Goal: Find contact information: Find contact information

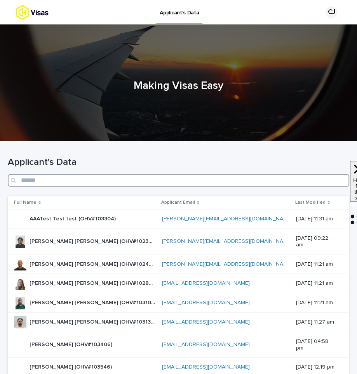
click at [236, 180] on input "Search" at bounding box center [178, 180] width 341 height 12
paste input "**********"
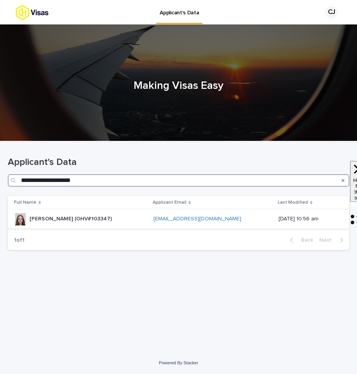
type input "**********"
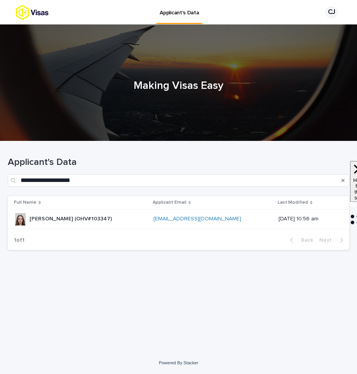
click at [126, 216] on div "[PERSON_NAME] (OHV#103347) [PERSON_NAME] (OHV#103347)" at bounding box center [80, 219] width 133 height 13
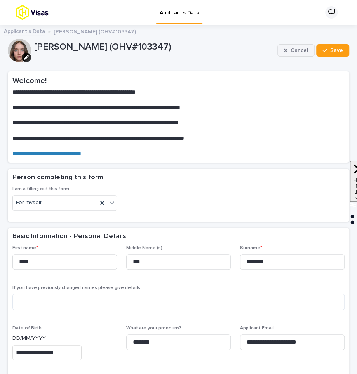
click at [299, 48] on span "Cancel" at bounding box center [298, 50] width 17 height 5
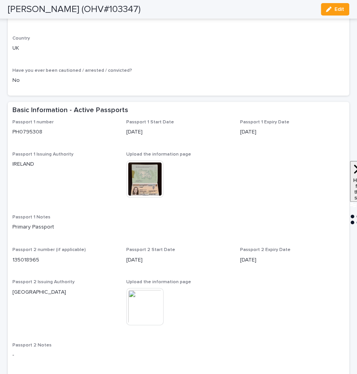
scroll to position [469, 0]
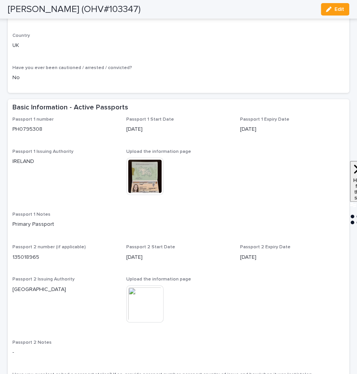
click at [146, 188] on img at bounding box center [144, 176] width 37 height 37
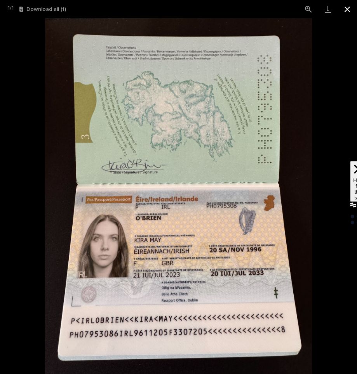
click at [346, 6] on button "Close gallery" at bounding box center [346, 9] width 19 height 18
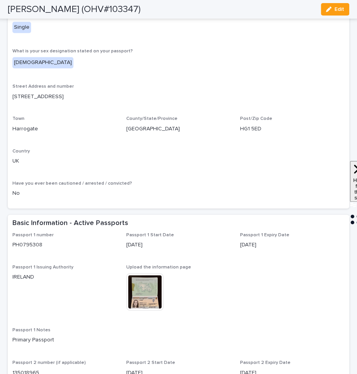
scroll to position [448, 0]
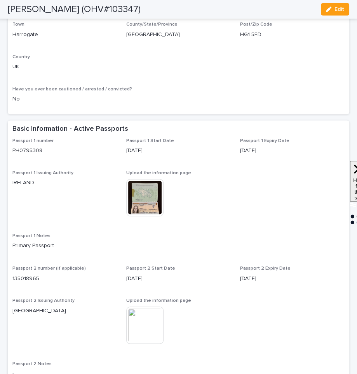
click at [148, 211] on img at bounding box center [144, 197] width 37 height 37
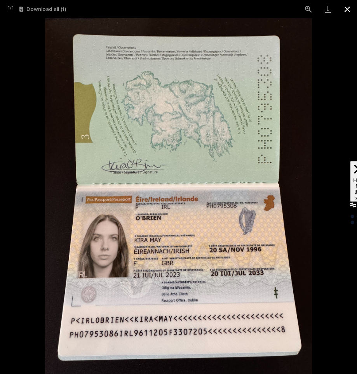
click at [344, 9] on button "Close gallery" at bounding box center [346, 9] width 19 height 18
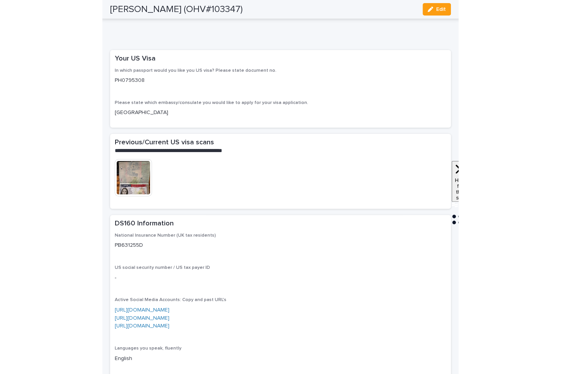
scroll to position [1485, 0]
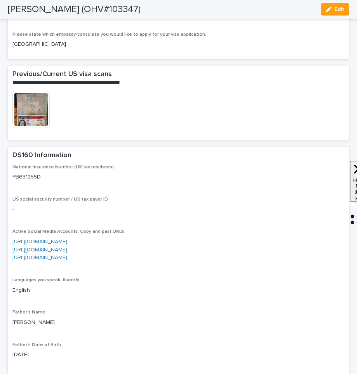
click at [28, 128] on img at bounding box center [30, 109] width 37 height 37
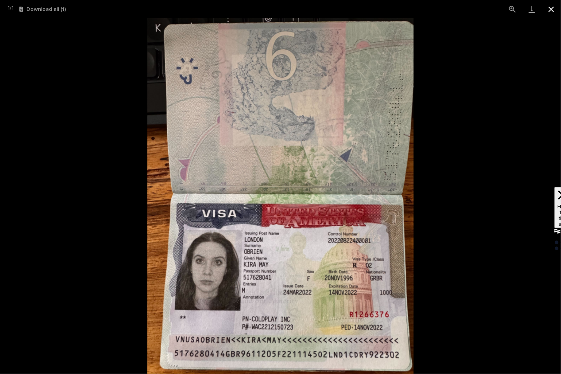
click at [356, 8] on button "Close gallery" at bounding box center [551, 9] width 19 height 18
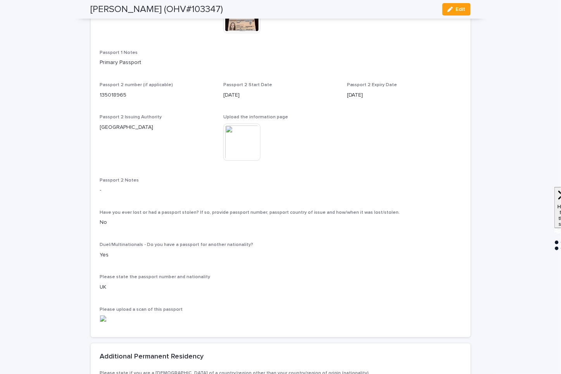
scroll to position [670, 0]
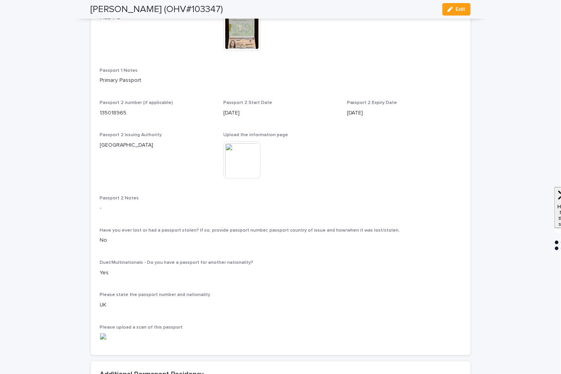
click at [228, 51] on img at bounding box center [241, 32] width 37 height 37
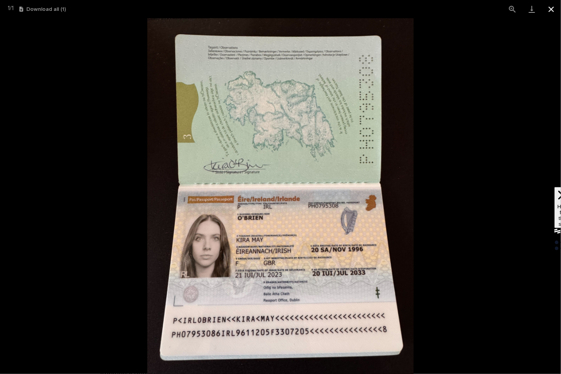
click at [356, 7] on button "Close gallery" at bounding box center [551, 9] width 19 height 18
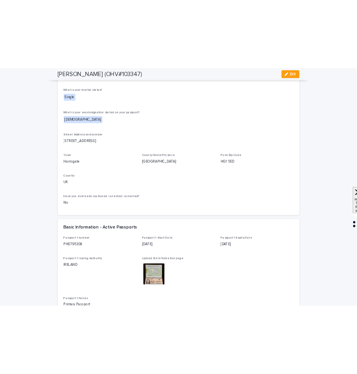
scroll to position [0, 0]
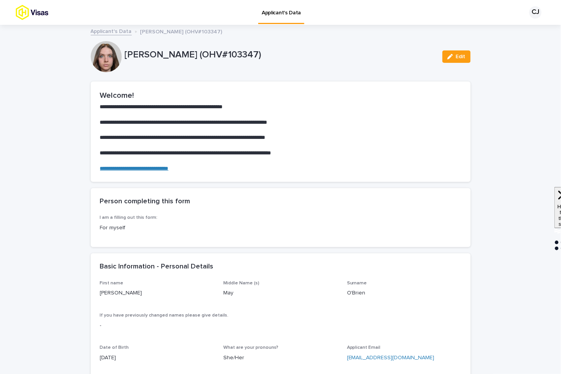
click at [99, 30] on link "Applicant's Data" at bounding box center [111, 30] width 41 height 9
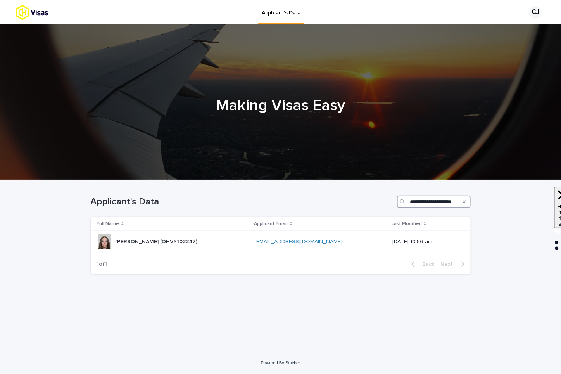
click at [356, 203] on input "**********" at bounding box center [434, 202] width 74 height 12
paste input "Search"
type input "**********"
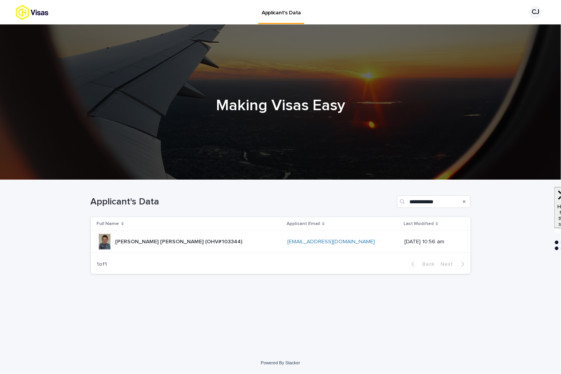
click at [183, 245] on div "[PERSON_NAME] [PERSON_NAME] (OHV#103344) [PERSON_NAME] [PERSON_NAME] (OHV#10334…" at bounding box center [179, 241] width 127 height 13
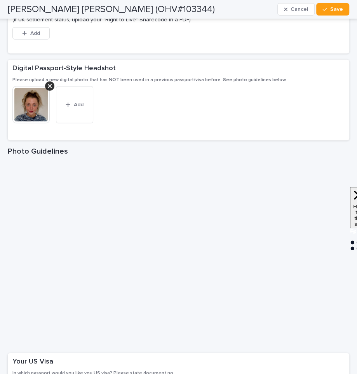
scroll to position [1318, 0]
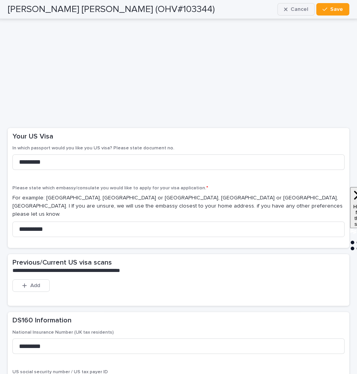
click at [299, 9] on span "Cancel" at bounding box center [298, 9] width 17 height 5
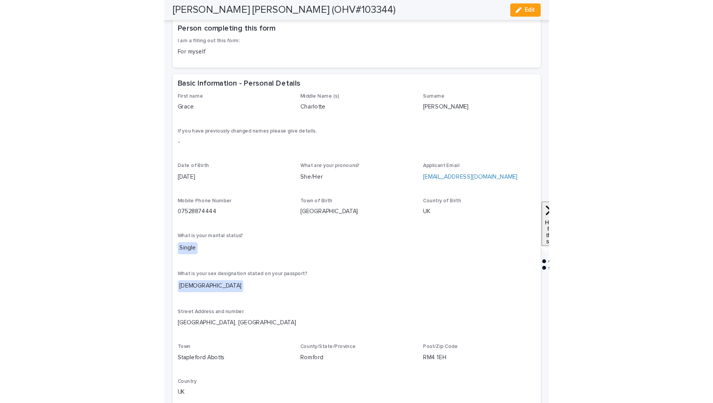
scroll to position [136, 0]
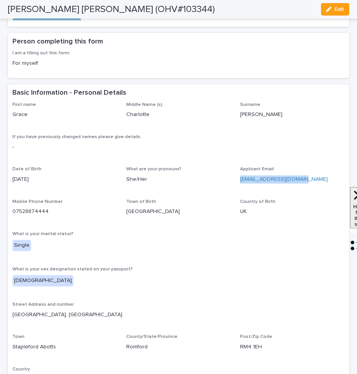
drag, startPoint x: 305, startPoint y: 180, endPoint x: 240, endPoint y: 180, distance: 64.8
click at [240, 180] on p "[EMAIL_ADDRESS][DOMAIN_NAME]" at bounding box center [292, 179] width 104 height 8
copy link "[EMAIL_ADDRESS][DOMAIN_NAME]"
